Goal: Check status

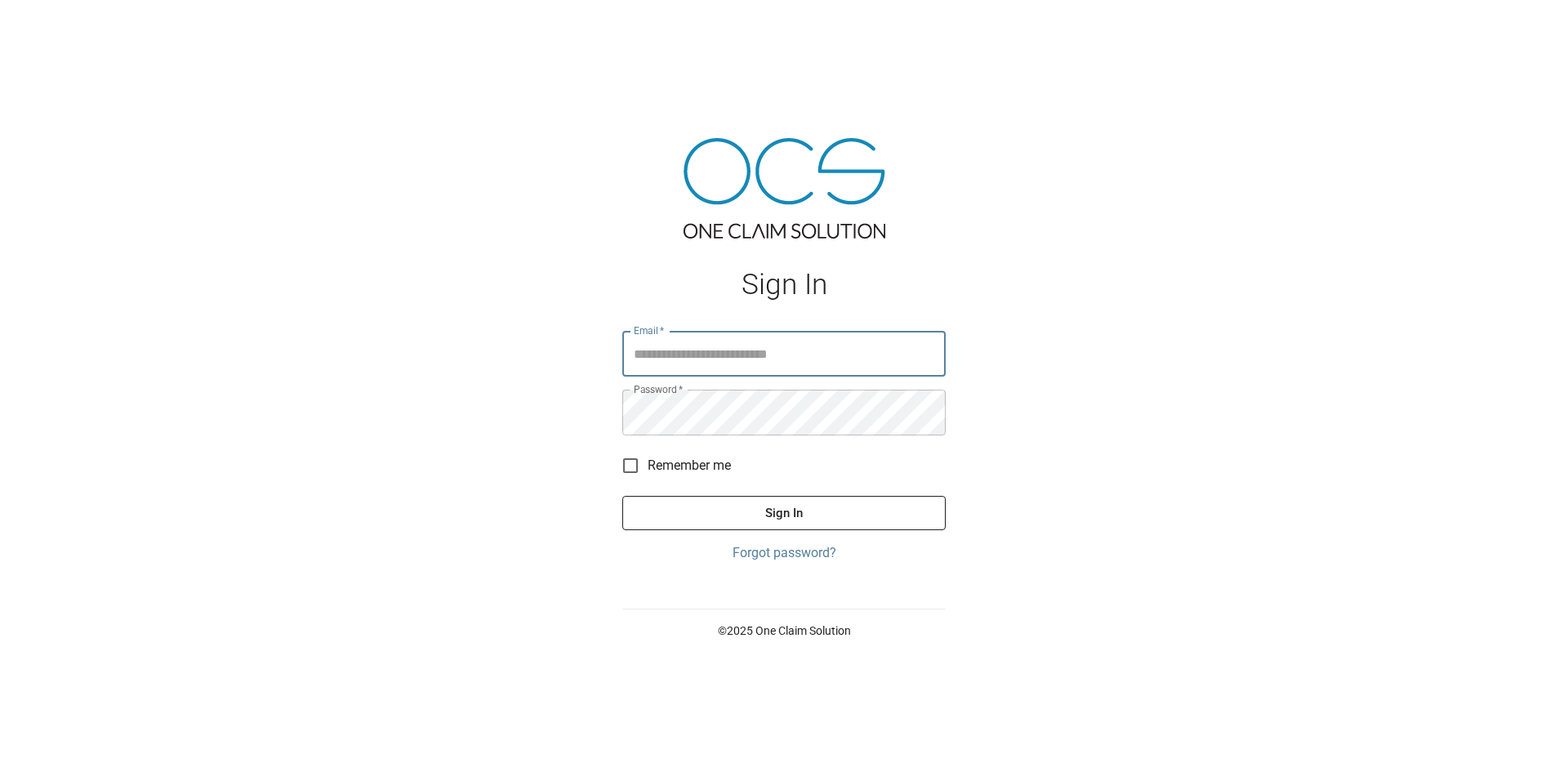
type input "**********"
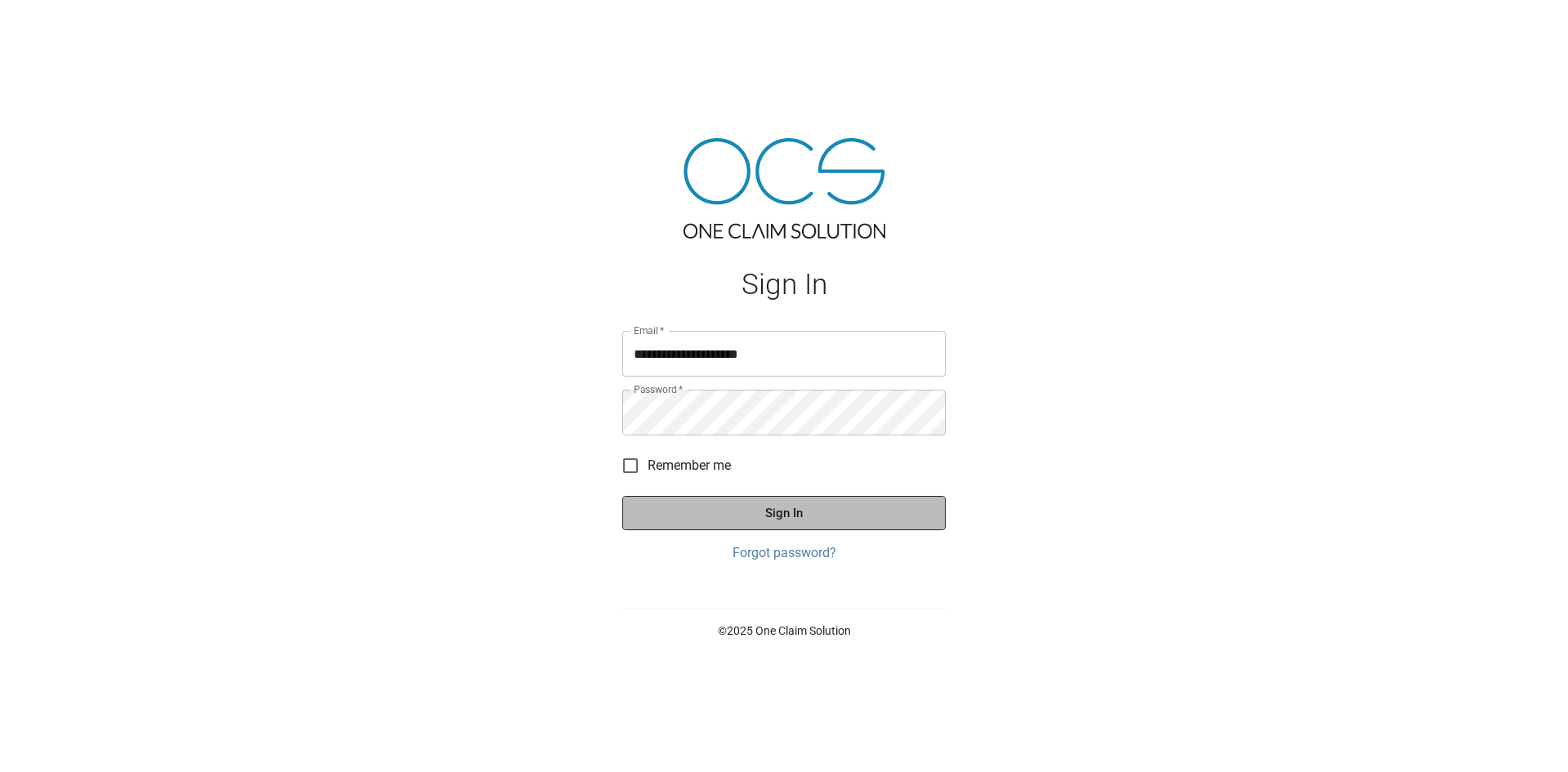
click at [788, 520] on button "Sign In" at bounding box center [784, 513] width 323 height 35
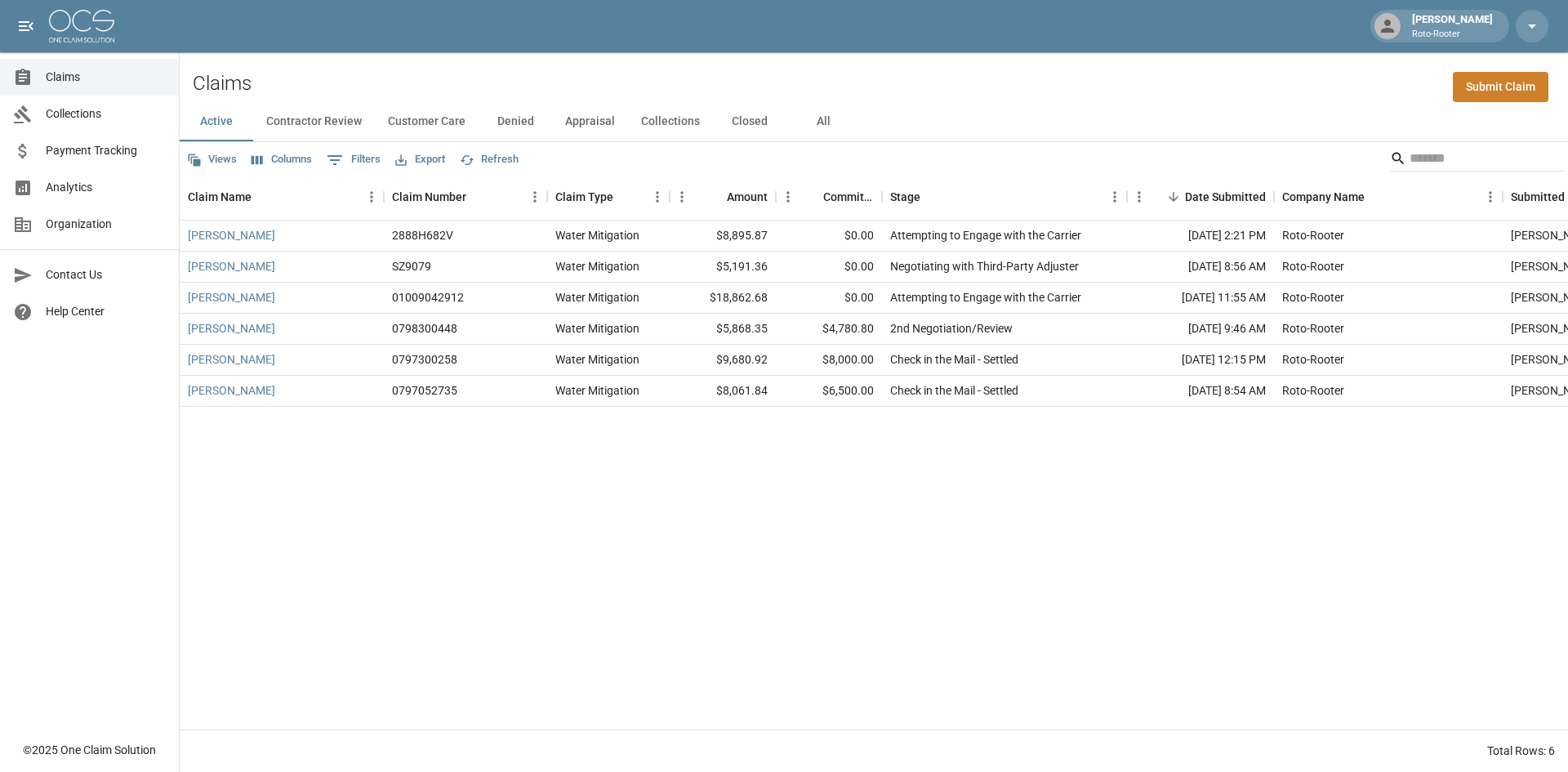
click at [308, 116] on button "Contractor Review" at bounding box center [315, 122] width 122 height 39
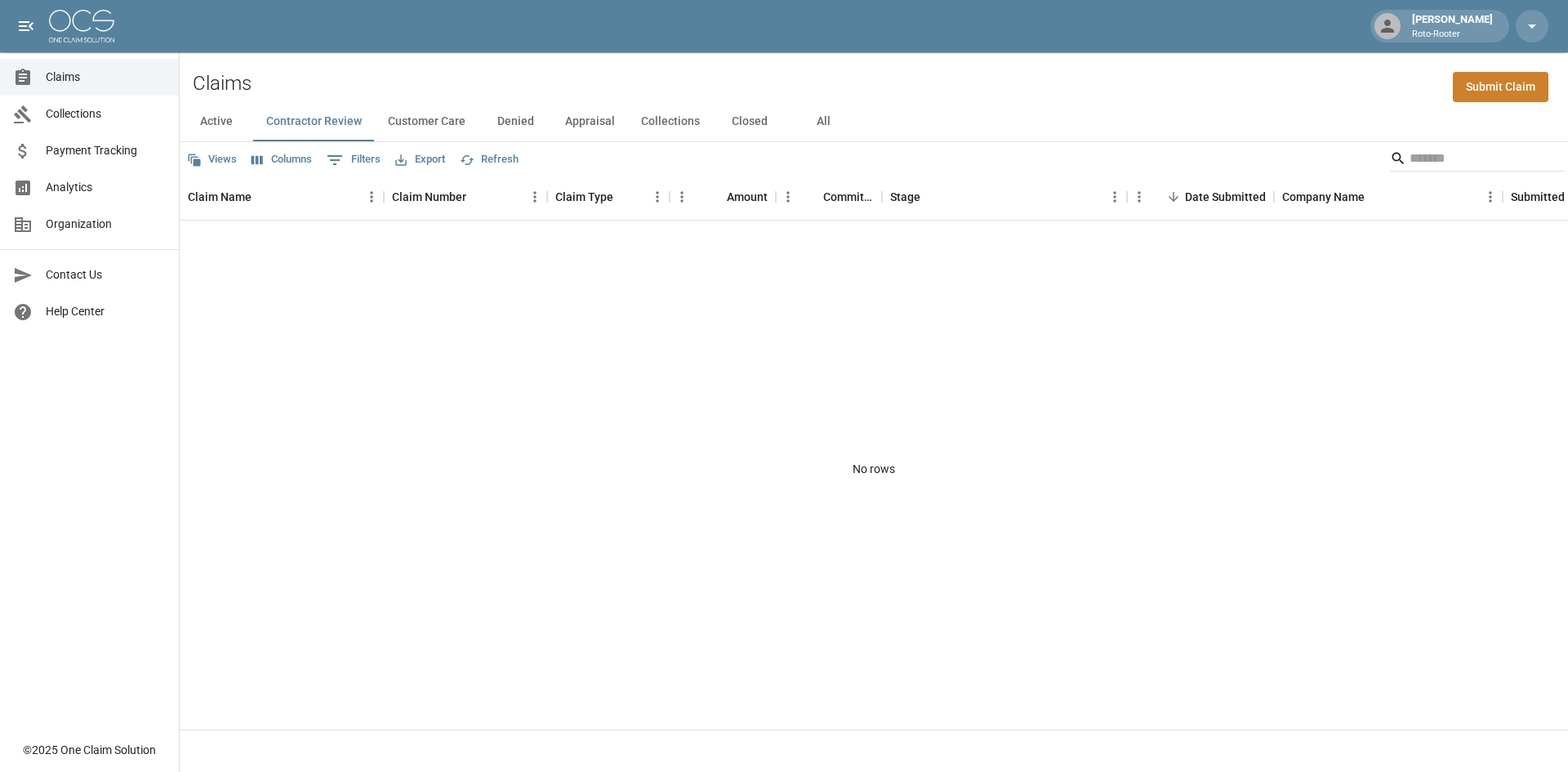
click at [430, 121] on button "Customer Care" at bounding box center [427, 122] width 103 height 39
drag, startPoint x: 512, startPoint y: 122, endPoint x: 550, endPoint y: 118, distance: 38.2
click at [514, 122] on button "Denied" at bounding box center [515, 122] width 73 height 39
click at [596, 118] on button "Appraisal" at bounding box center [590, 122] width 76 height 39
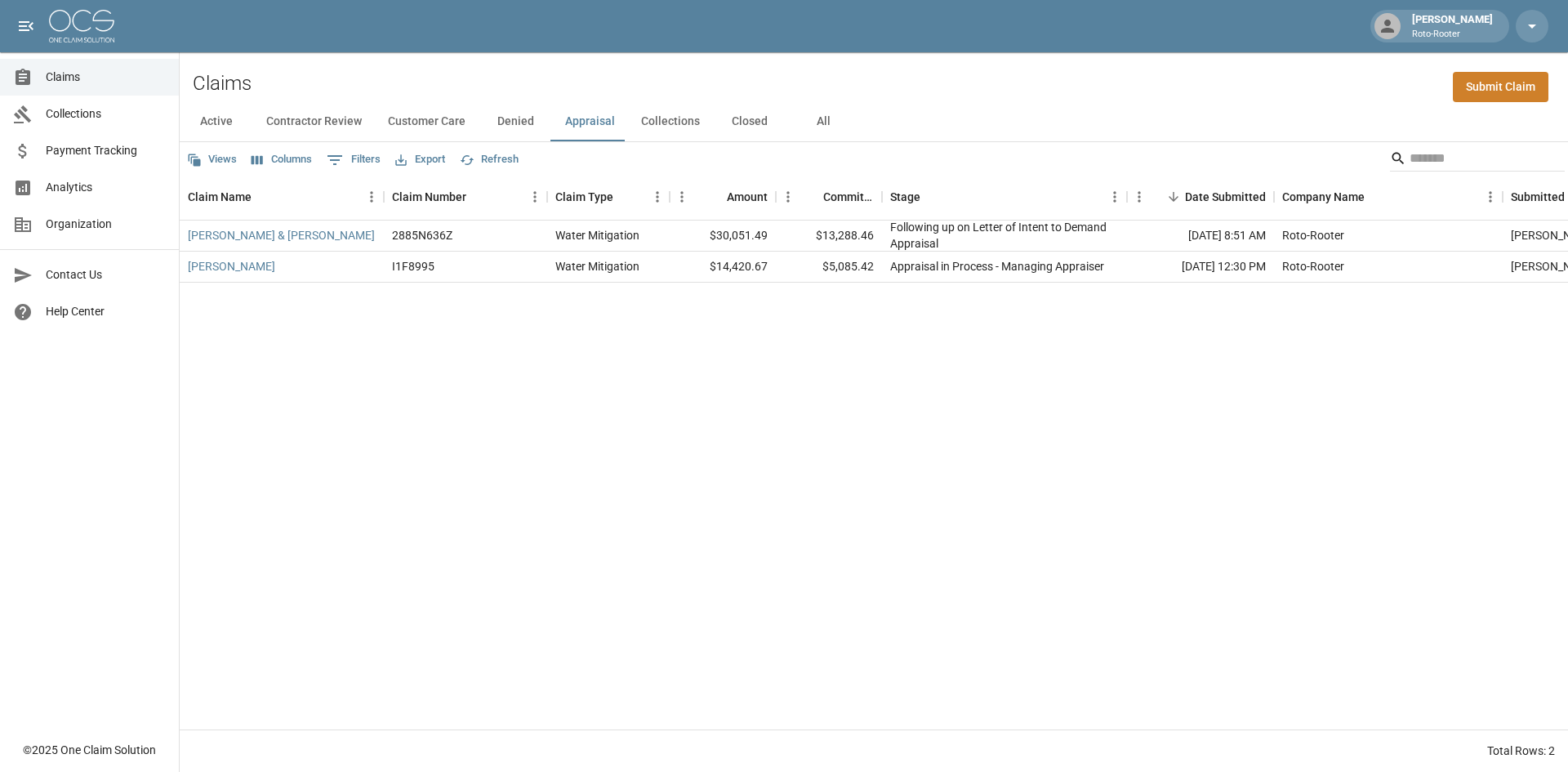
click at [683, 117] on button "Collections" at bounding box center [671, 122] width 85 height 39
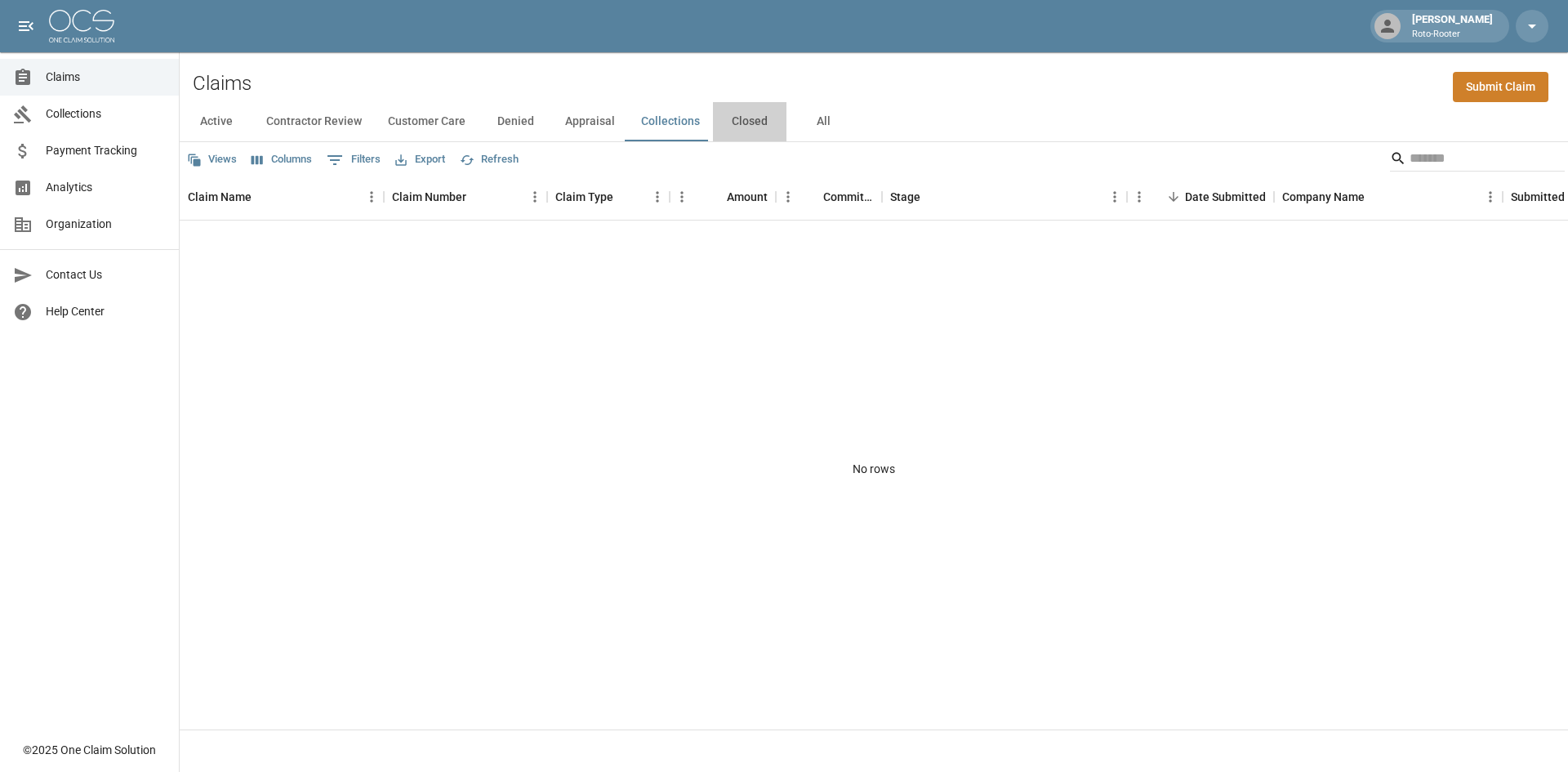
click at [729, 119] on button "Closed" at bounding box center [750, 122] width 73 height 39
